Goal: Transaction & Acquisition: Download file/media

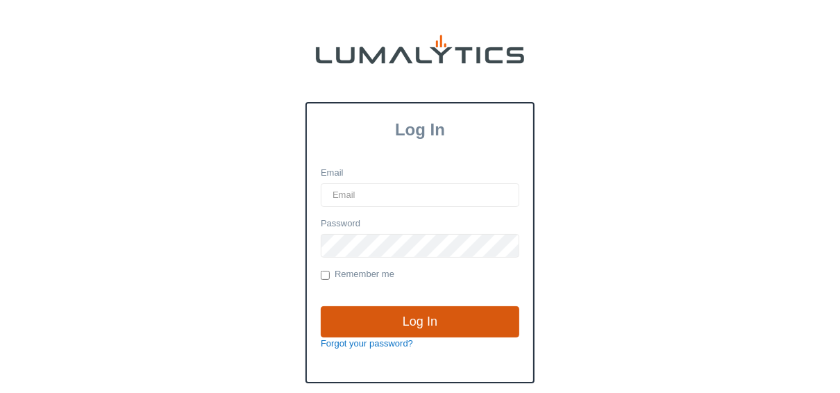
type input "[EMAIL_ADDRESS][DOMAIN_NAME]"
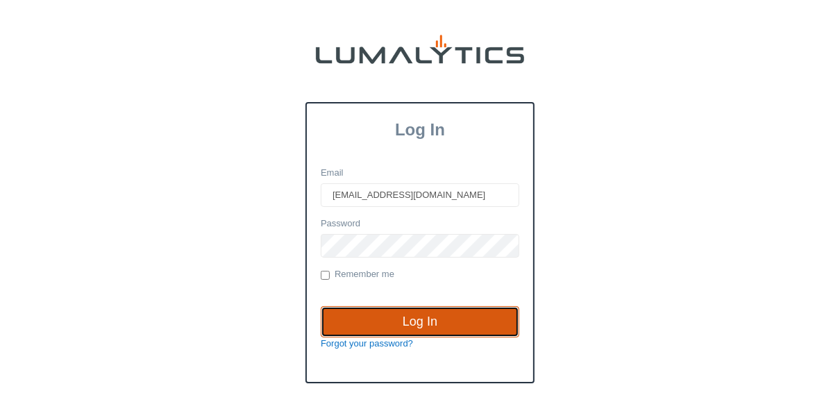
click at [392, 327] on input "Log In" at bounding box center [420, 322] width 199 height 32
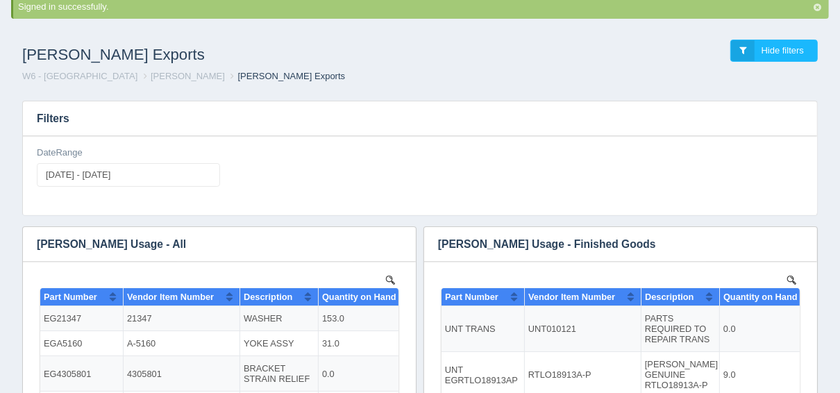
scroll to position [111, 0]
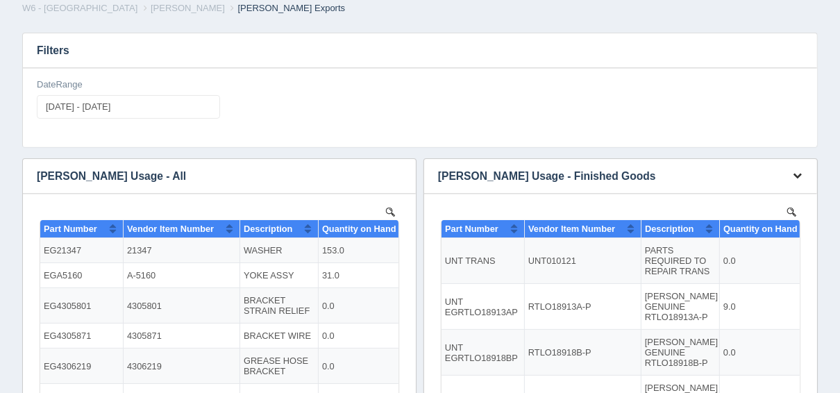
click at [795, 176] on icon "button" at bounding box center [797, 175] width 9 height 9
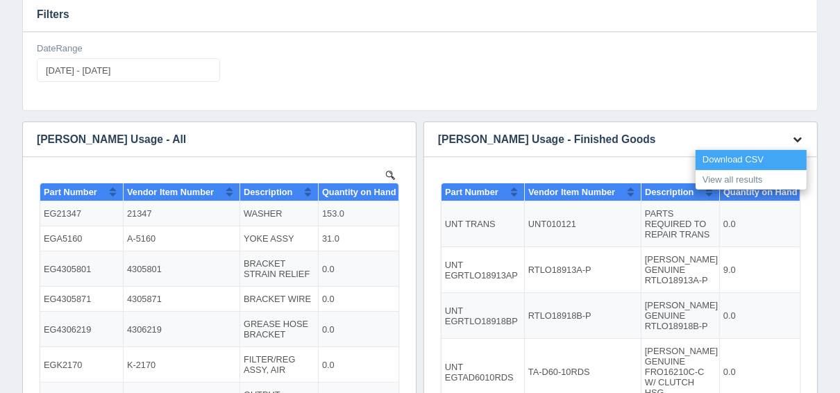
scroll to position [74, 0]
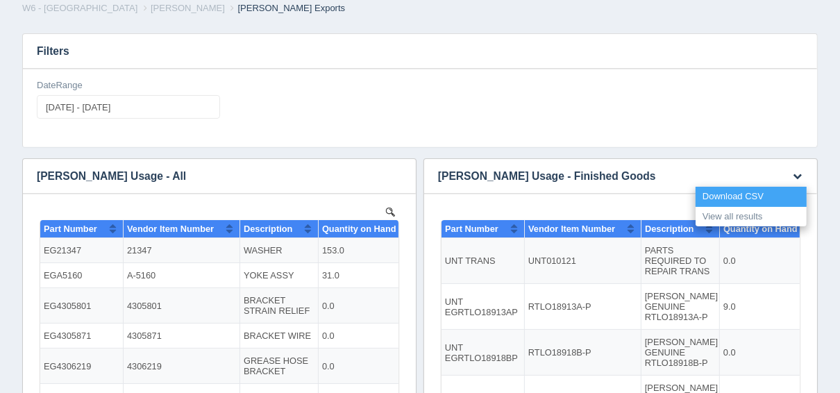
click at [727, 197] on link "Download CSV" at bounding box center [750, 197] width 111 height 20
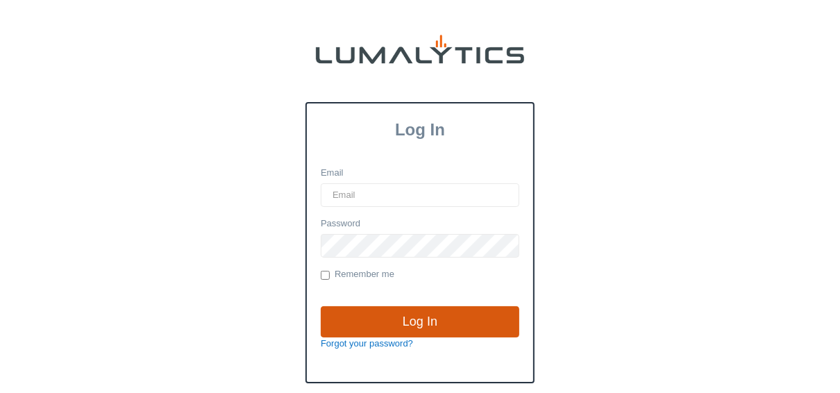
type input "[EMAIL_ADDRESS][DOMAIN_NAME]"
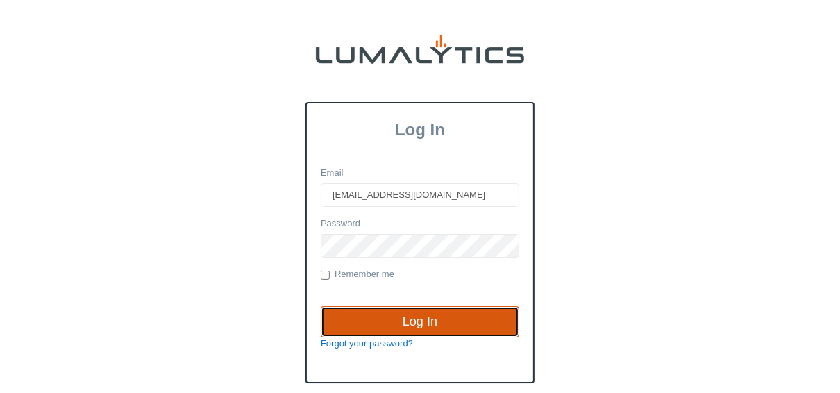
click at [400, 326] on input "Log In" at bounding box center [420, 322] width 199 height 32
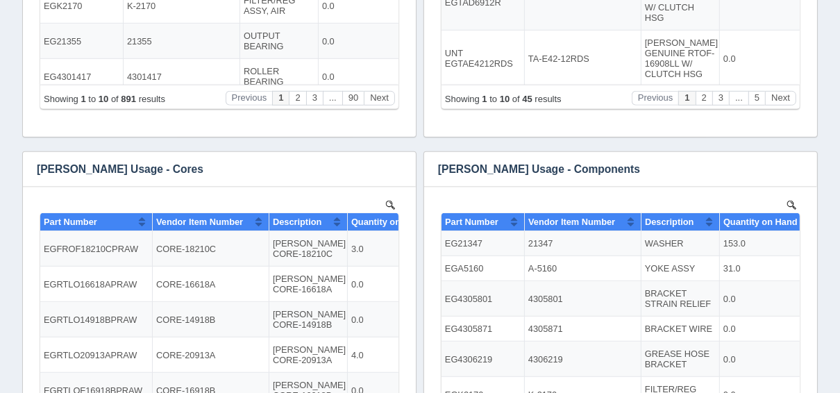
scroll to position [555, 0]
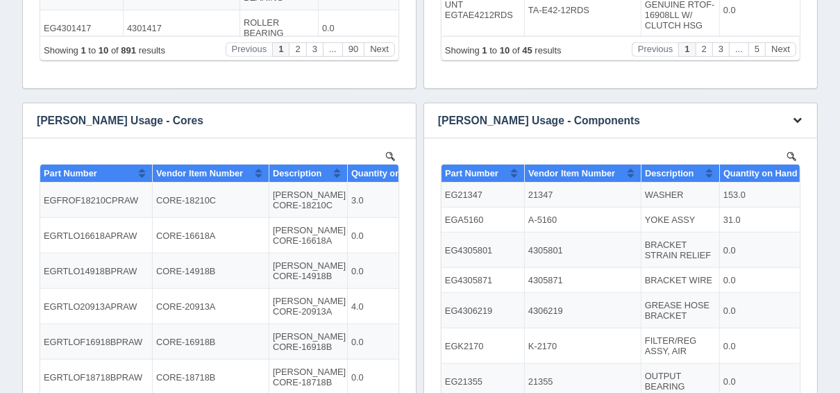
click at [793, 117] on icon "button" at bounding box center [797, 119] width 9 height 9
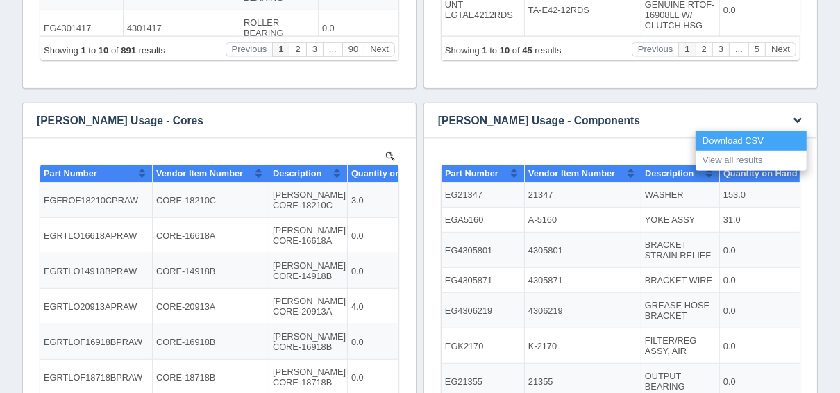
click at [716, 144] on link "Download CSV" at bounding box center [750, 141] width 111 height 20
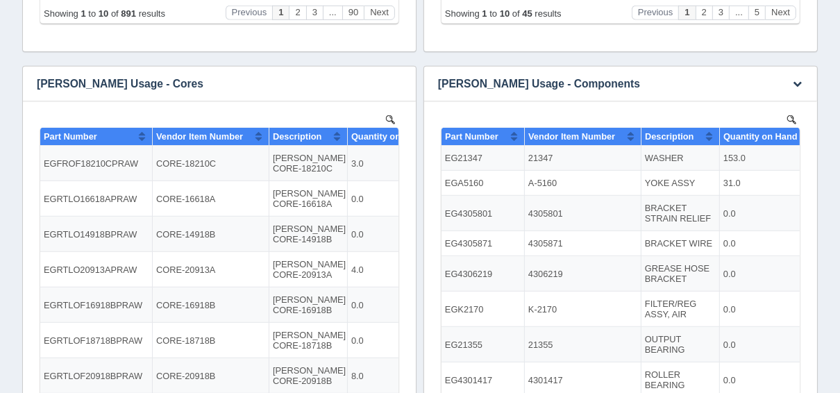
scroll to position [518, 0]
